Goal: Task Accomplishment & Management: Use online tool/utility

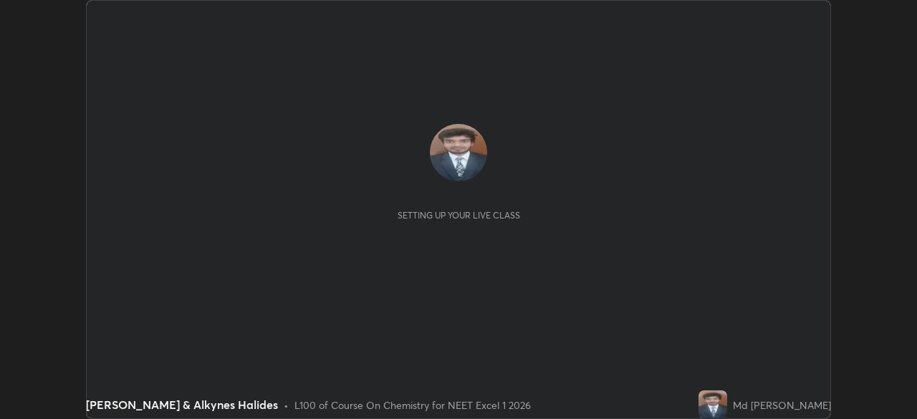
scroll to position [419, 917]
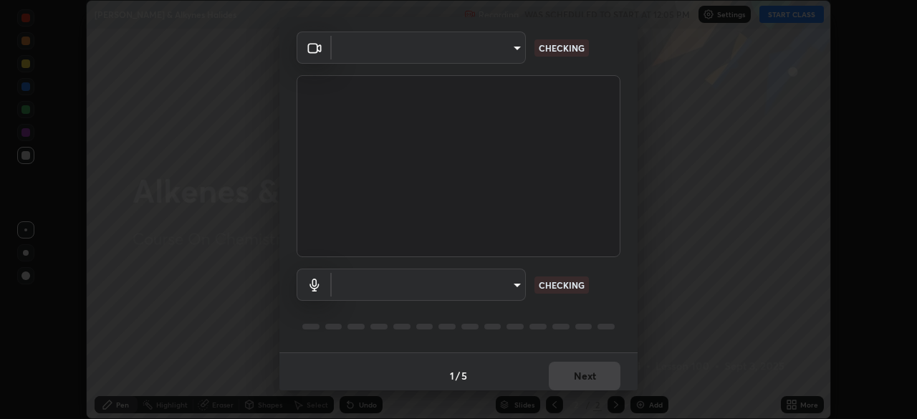
type input "0b0394df5398a873b7d047182dbff5bf8641b4882f7ce2760a0fef017966b62e"
type input "communications"
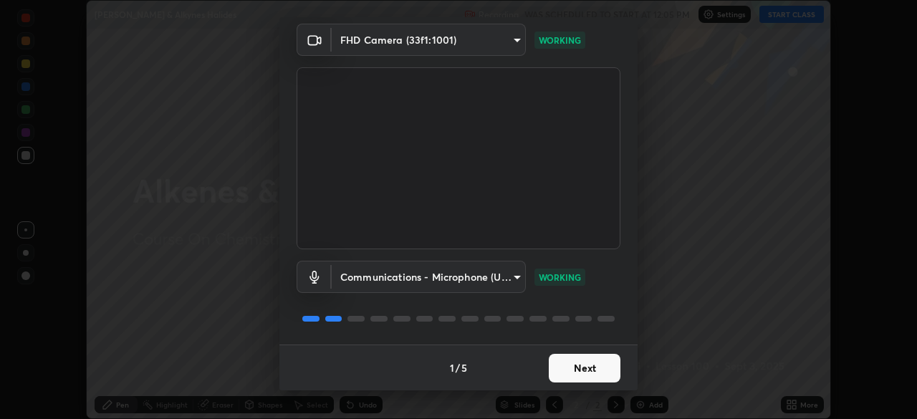
click at [582, 371] on button "Next" at bounding box center [585, 368] width 72 height 29
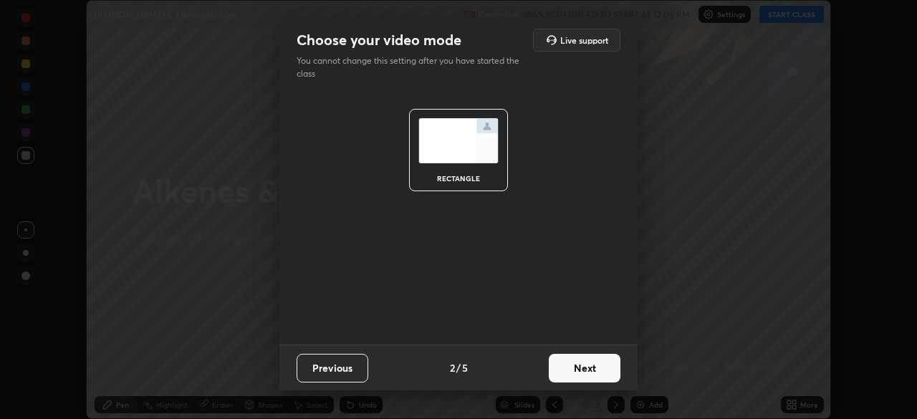
click at [582, 371] on button "Next" at bounding box center [585, 368] width 72 height 29
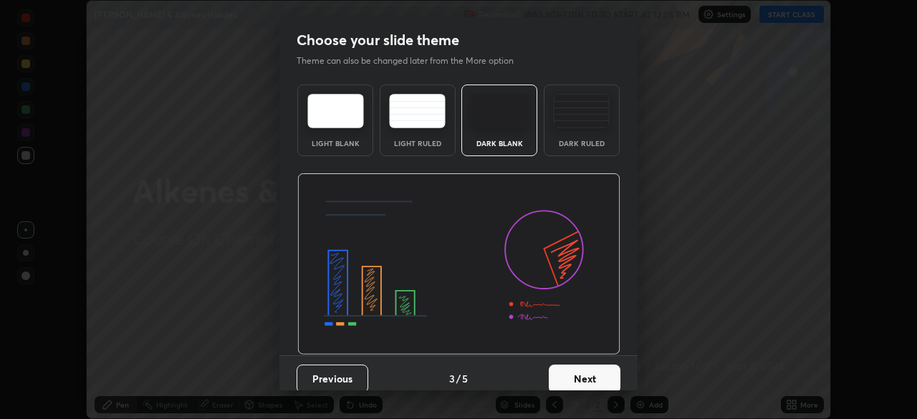
click at [582, 371] on button "Next" at bounding box center [585, 379] width 72 height 29
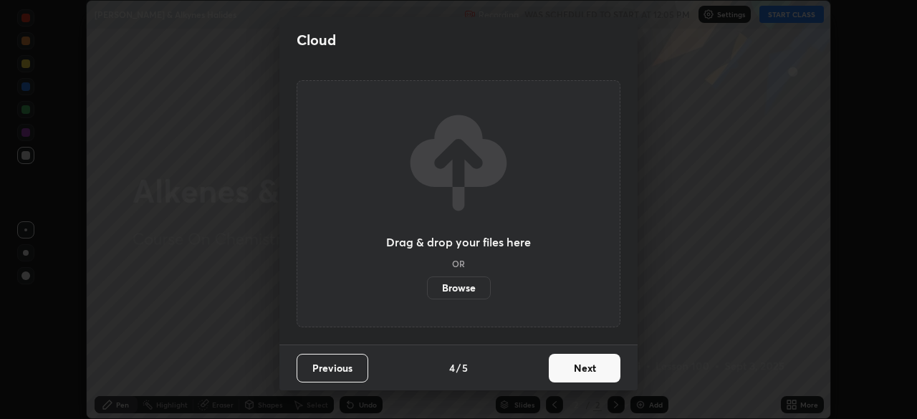
click at [587, 373] on button "Next" at bounding box center [585, 368] width 72 height 29
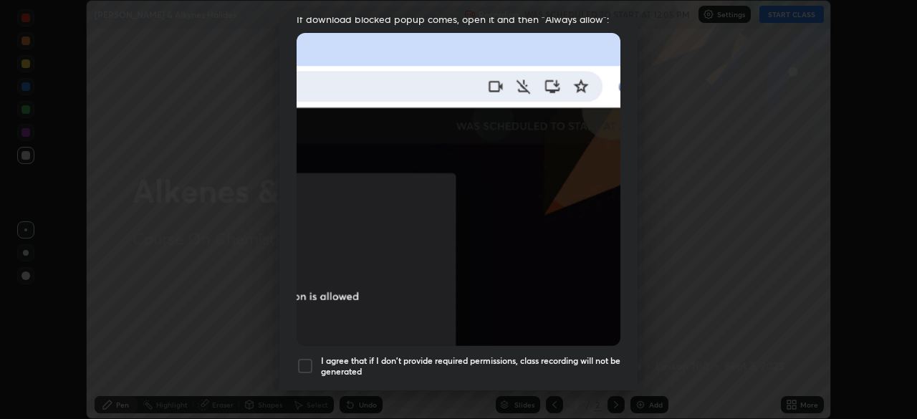
scroll to position [343, 0]
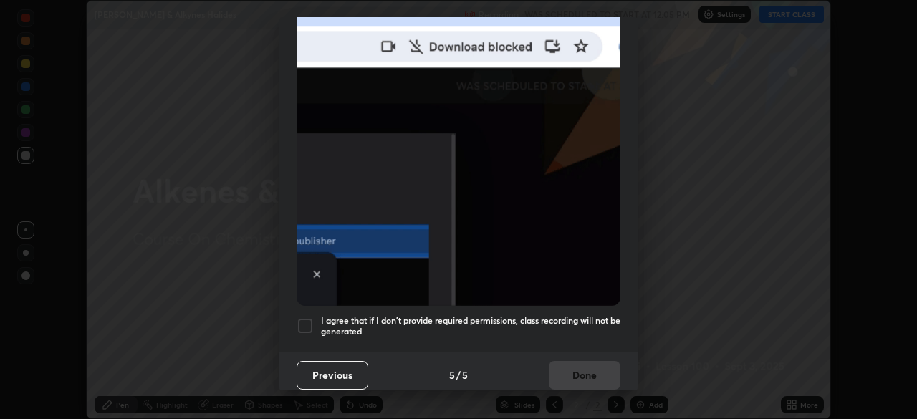
click at [299, 323] on div at bounding box center [305, 325] width 17 height 17
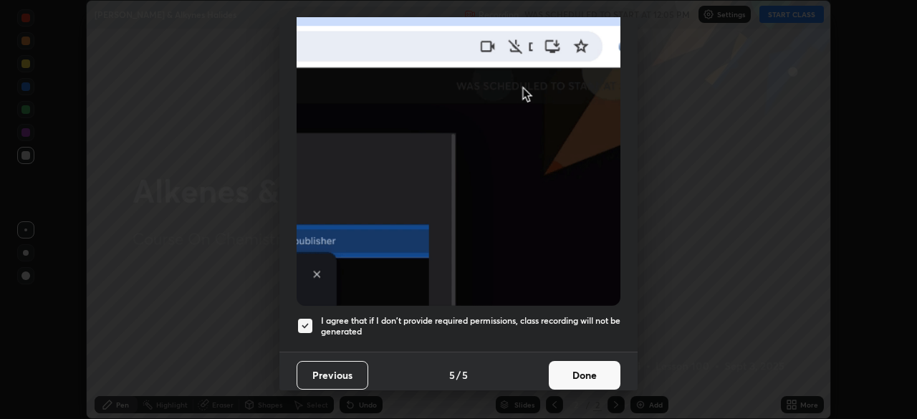
click at [572, 372] on button "Done" at bounding box center [585, 375] width 72 height 29
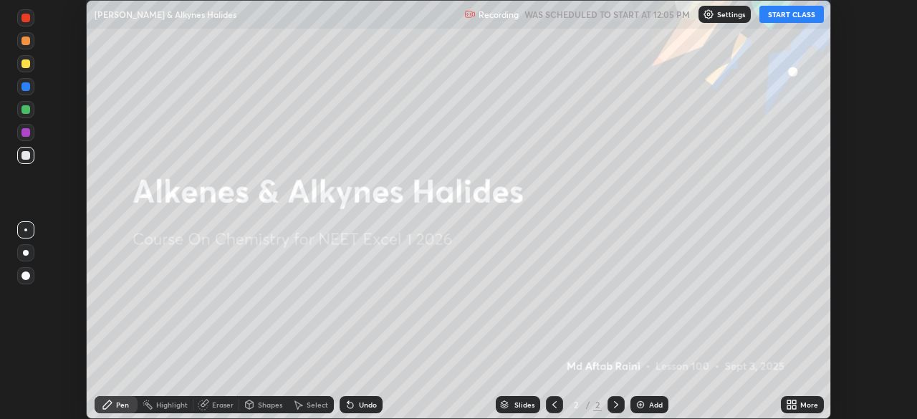
click at [795, 13] on button "START CLASS" at bounding box center [791, 14] width 64 height 17
click at [651, 405] on div "Add" at bounding box center [656, 404] width 14 height 7
